Goal: Navigation & Orientation: Find specific page/section

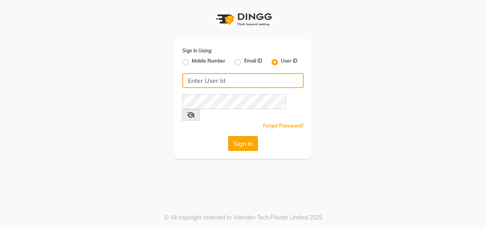
type input "invoke"
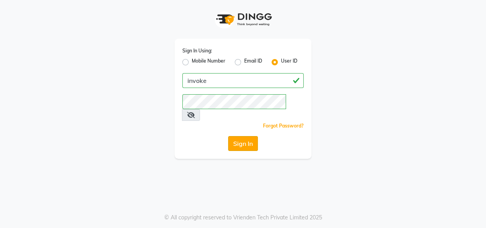
click at [238, 136] on button "Sign In" at bounding box center [243, 143] width 30 height 15
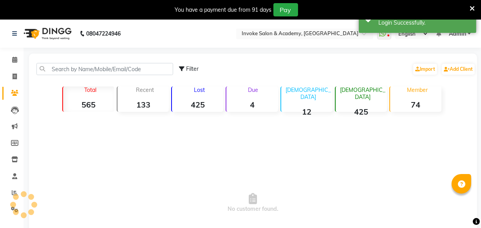
select select "en"
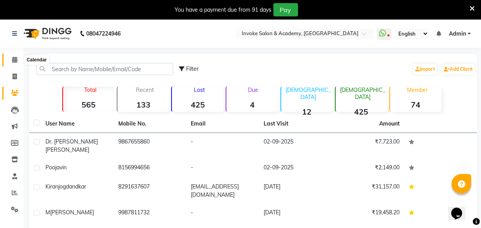
click at [10, 58] on span at bounding box center [15, 60] width 14 height 9
